Goal: Task Accomplishment & Management: Complete application form

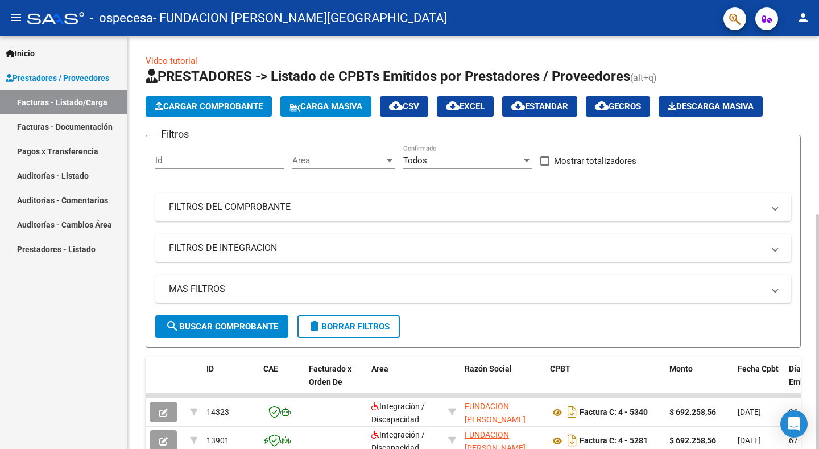
click at [220, 113] on button "Cargar Comprobante" at bounding box center [209, 106] width 126 height 20
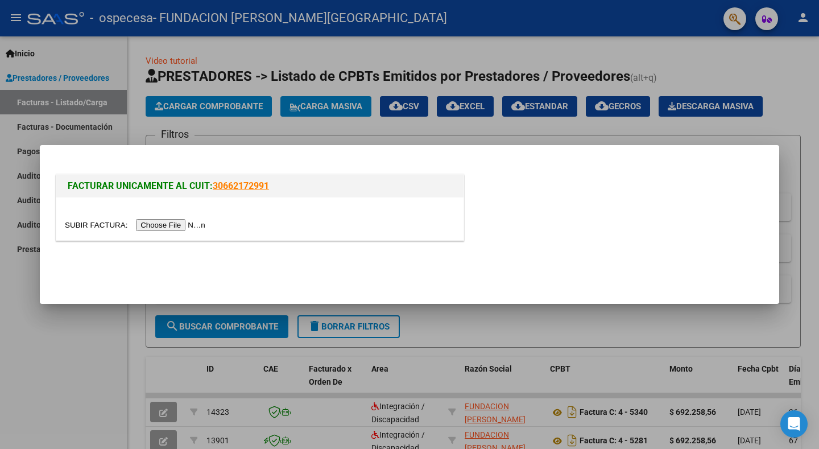
click at [173, 225] on input "file" at bounding box center [137, 225] width 144 height 12
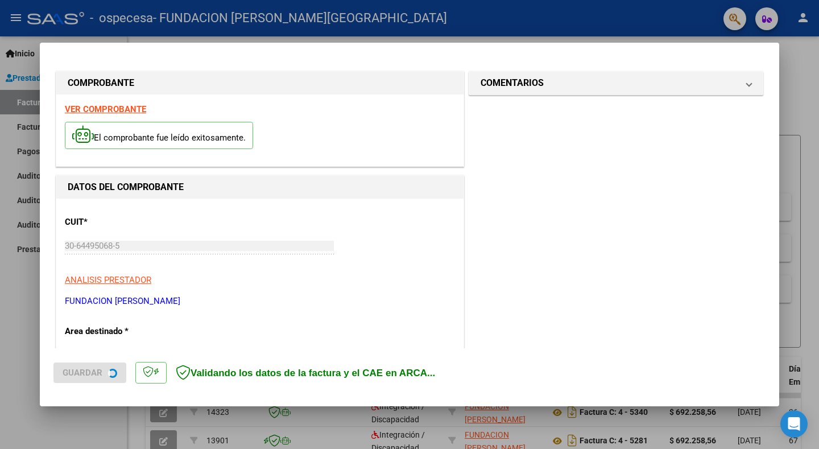
scroll to position [250, 0]
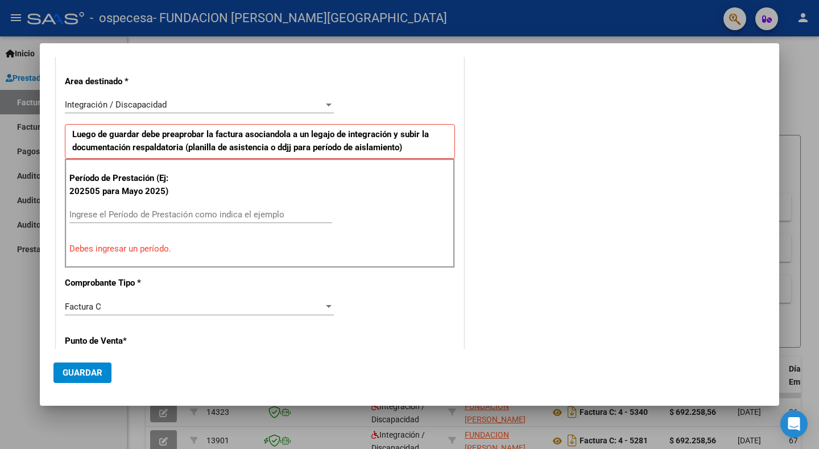
click at [90, 220] on div "Ingrese el Período de Prestación como indica el ejemplo" at bounding box center [200, 214] width 263 height 17
click at [77, 217] on input "Ingrese el Período de Prestación como indica el ejemplo" at bounding box center [200, 214] width 263 height 10
click at [105, 214] on input "Ingrese el Período de Prestación como indica el ejemplo" at bounding box center [200, 214] width 263 height 10
click at [81, 213] on input "Ingrese el Período de Prestación como indica el ejemplo" at bounding box center [200, 214] width 263 height 10
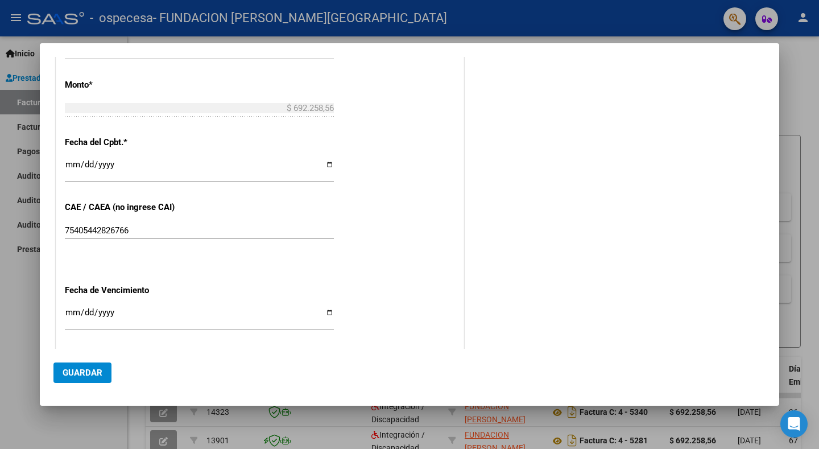
scroll to position [648, 0]
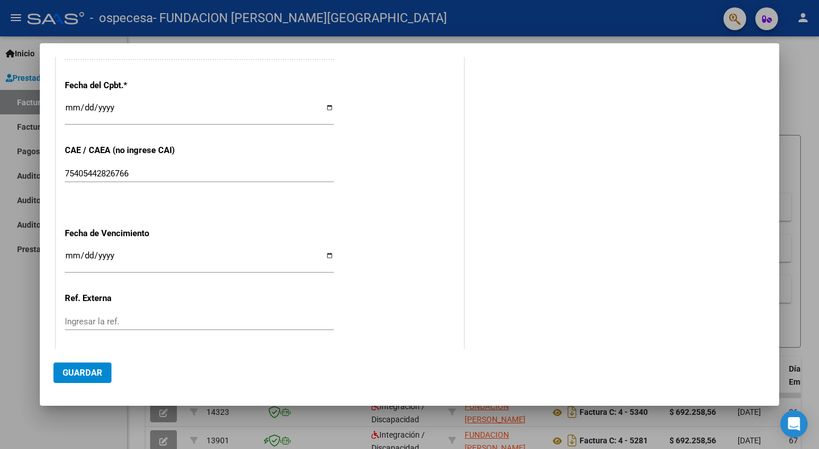
type input "202509"
click at [324, 251] on input "Ingresar la fecha" at bounding box center [199, 260] width 269 height 18
type input "[DATE]"
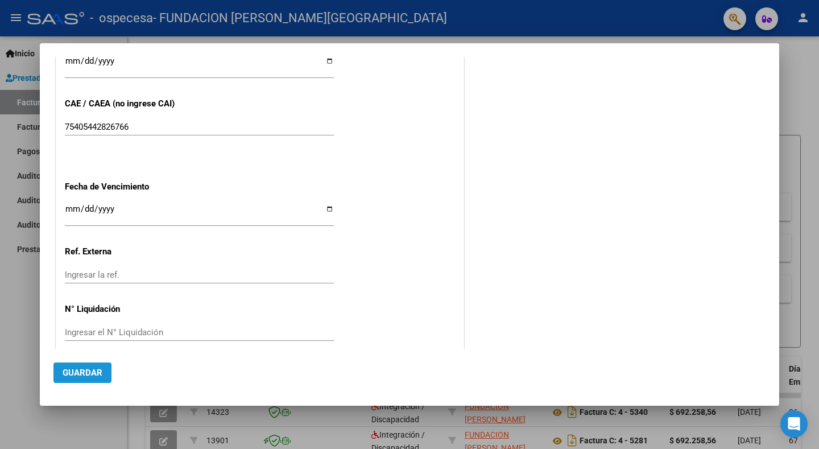
click at [86, 374] on span "Guardar" at bounding box center [83, 372] width 40 height 10
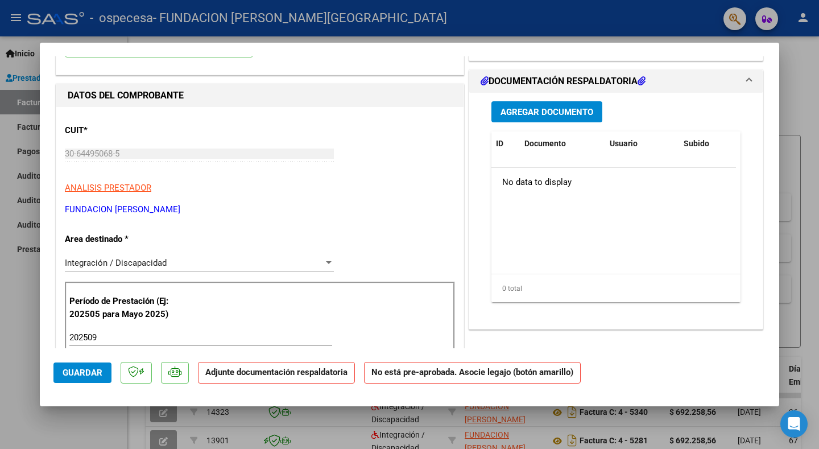
scroll to position [0, 0]
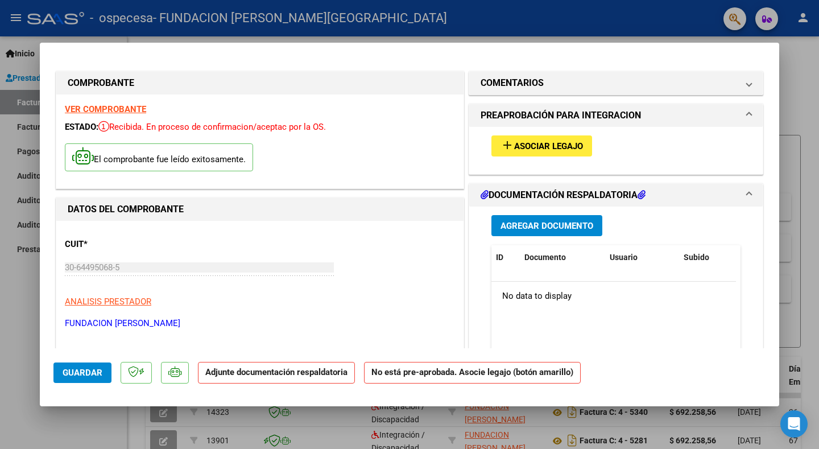
click at [564, 146] on span "Asociar Legajo" at bounding box center [548, 146] width 69 height 10
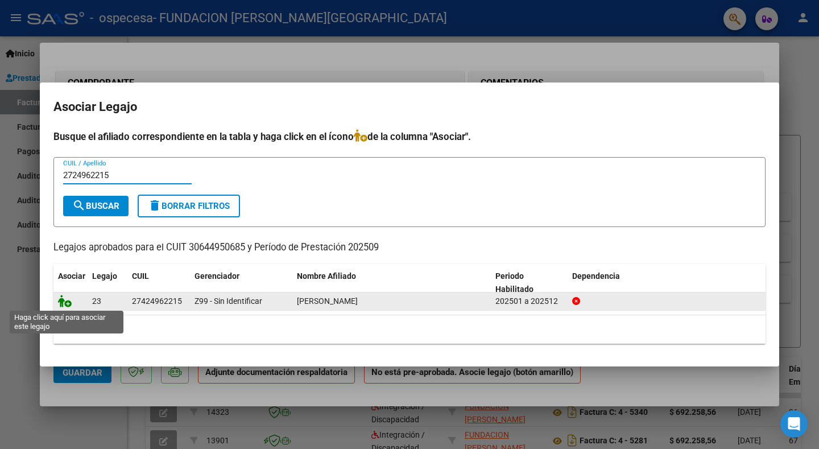
type input "2724962215"
click at [68, 303] on icon at bounding box center [65, 301] width 14 height 13
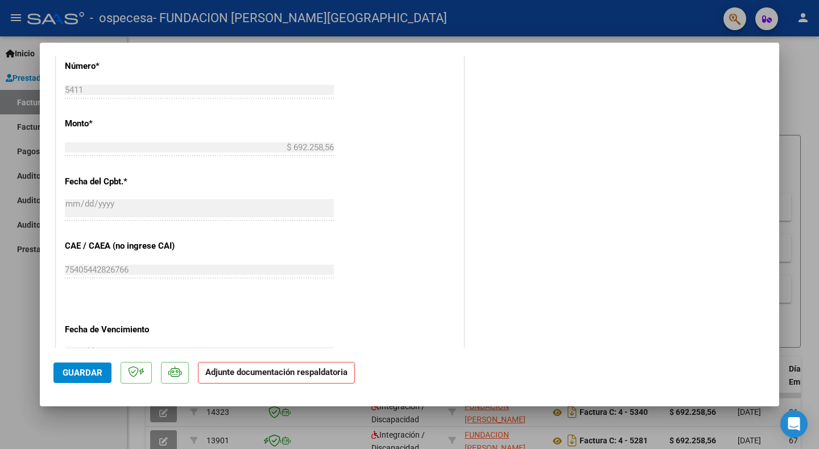
scroll to position [712, 0]
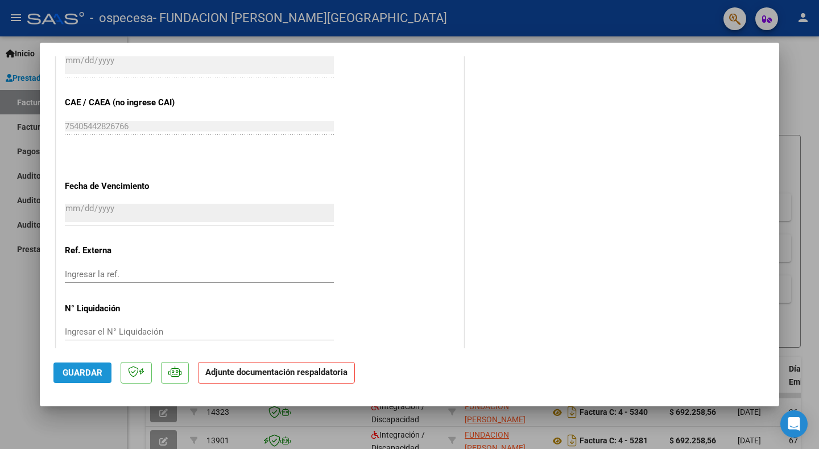
click at [77, 374] on span "Guardar" at bounding box center [83, 372] width 40 height 10
click at [90, 369] on span "Guardar" at bounding box center [83, 372] width 40 height 10
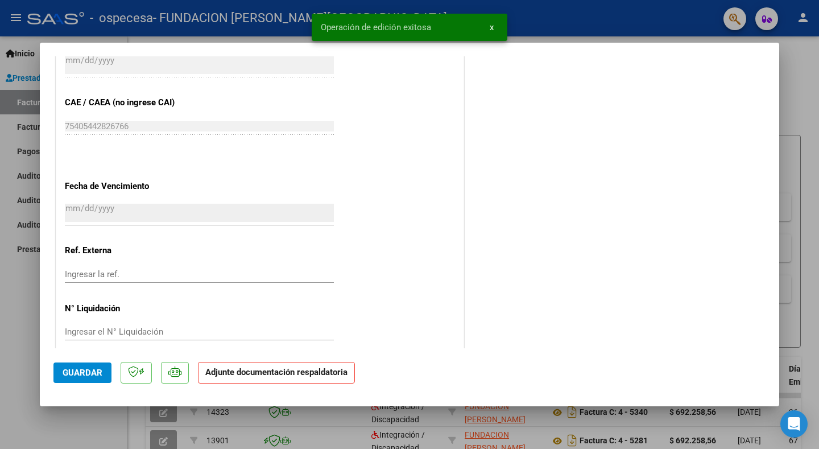
click at [808, 203] on div at bounding box center [409, 224] width 819 height 449
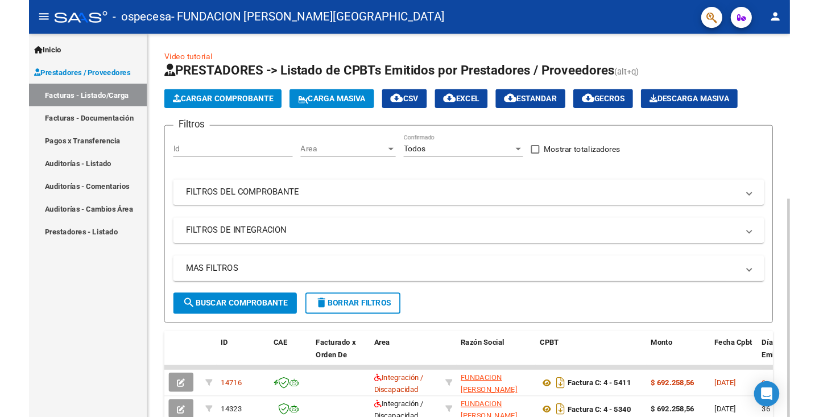
scroll to position [57, 0]
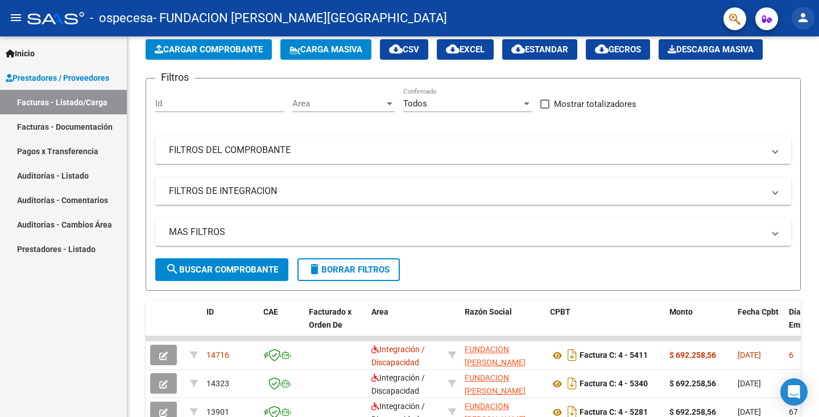
click at [801, 16] on mat-icon "person" at bounding box center [803, 18] width 14 height 14
click at [785, 78] on button "exit_to_app Salir" at bounding box center [779, 74] width 69 height 27
